Goal: Transaction & Acquisition: Obtain resource

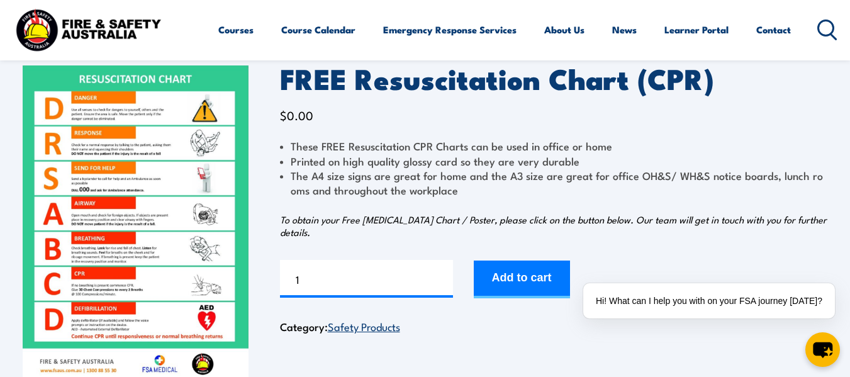
scroll to position [63, 0]
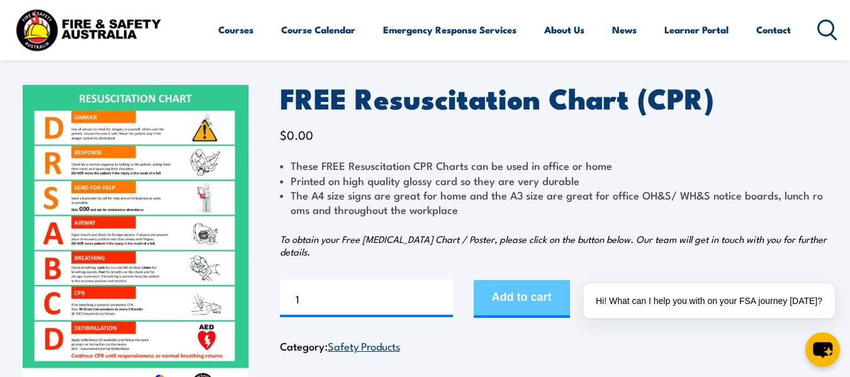
click at [514, 300] on button "Add to cart" at bounding box center [522, 299] width 96 height 38
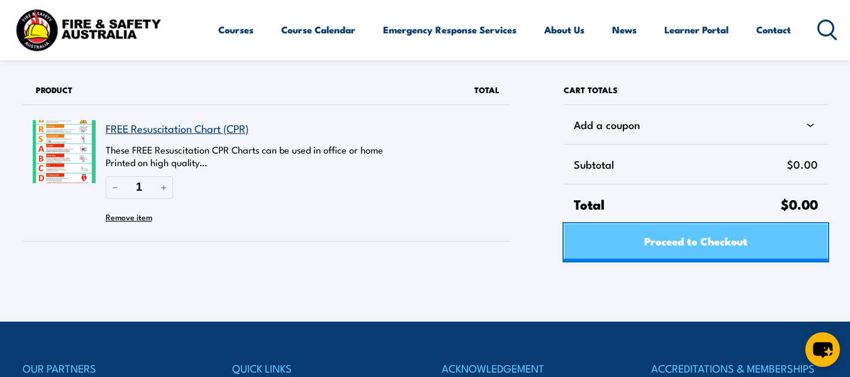
click at [707, 249] on span "Proceed to Checkout" at bounding box center [696, 240] width 103 height 33
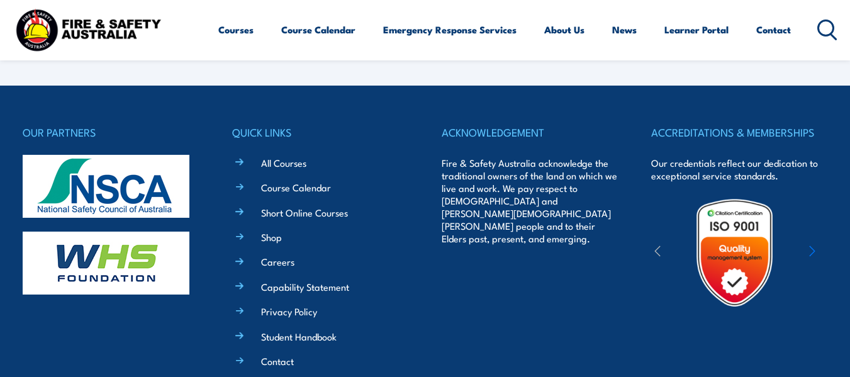
select select "VIC"
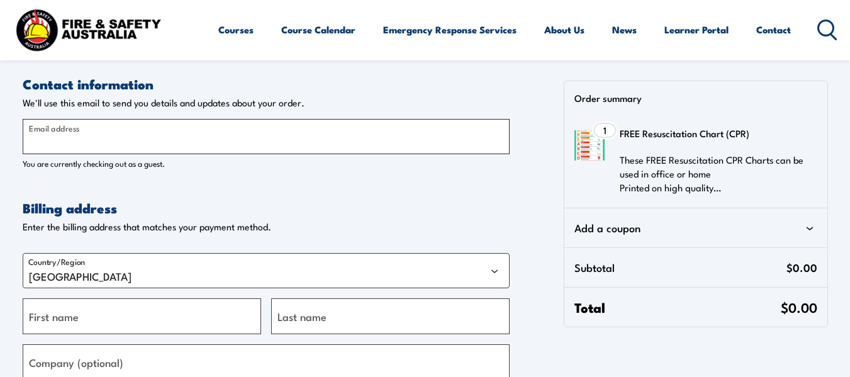
click at [170, 140] on input "Email address" at bounding box center [266, 136] width 487 height 35
type input "stephencastle5@bigpond.com"
type input "Stephen"
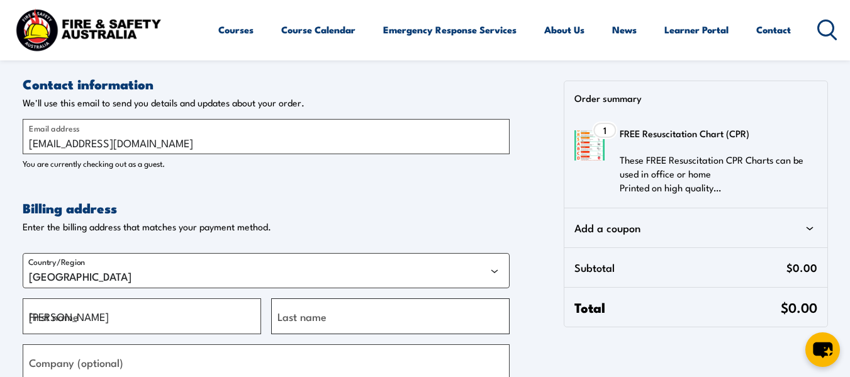
type input "Castle"
type input "7 Yirra Cresent Ingle Farm"
type input "Adelaide"
select select "SA"
type input "5098"
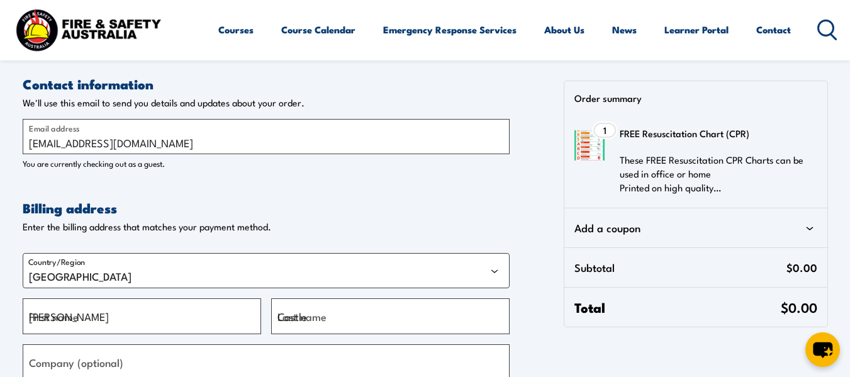
type input "+61412831398"
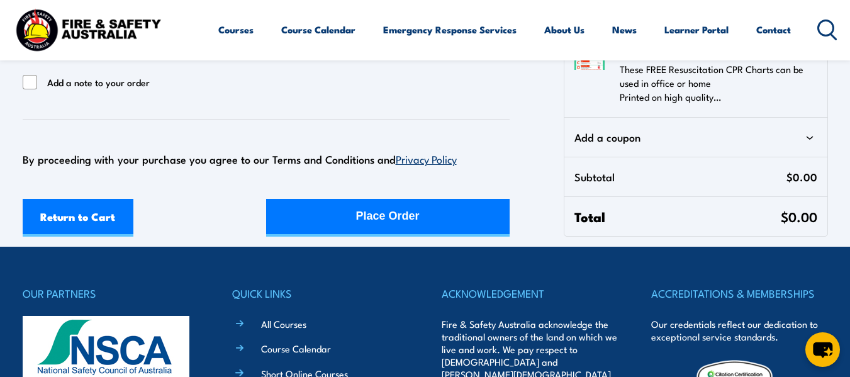
scroll to position [504, 0]
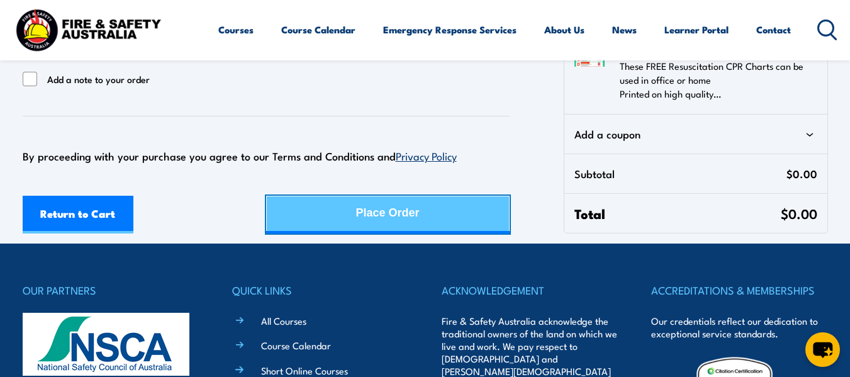
click at [401, 219] on div "Place Order" at bounding box center [388, 212] width 64 height 33
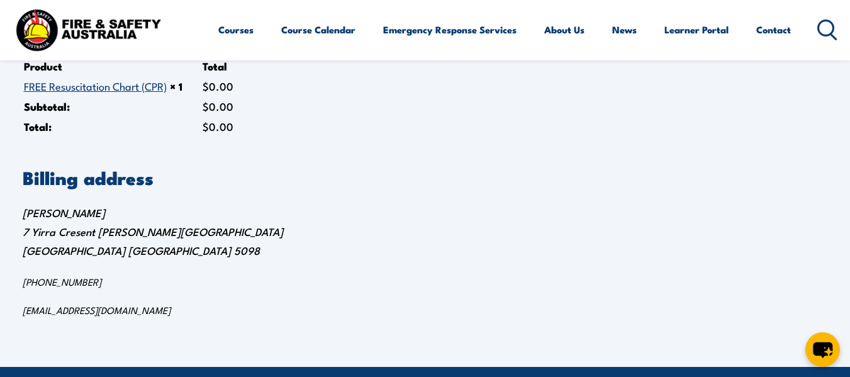
scroll to position [315, 0]
